Goal: Find specific page/section: Find specific page/section

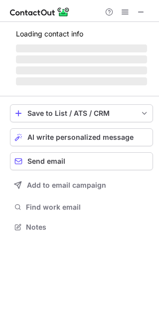
scroll to position [242, 159]
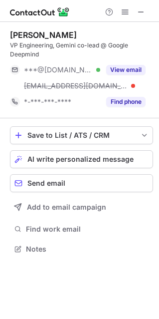
drag, startPoint x: 138, startPoint y: 11, endPoint x: 46, endPoint y: 27, distance: 93.9
click at [138, 16] on span at bounding box center [141, 12] width 8 height 8
